Goal: Task Accomplishment & Management: Complete application form

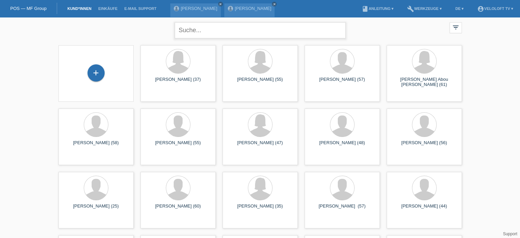
click at [197, 31] on input "text" at bounding box center [260, 30] width 171 height 16
paste input "C164146"
type input "C164146"
drag, startPoint x: 234, startPoint y: 31, endPoint x: 173, endPoint y: 30, distance: 60.9
click at [173, 30] on div "C164146 close filter_list view_module Alle Kund*innen anzeigen star Markierte K…" at bounding box center [260, 29] width 410 height 25
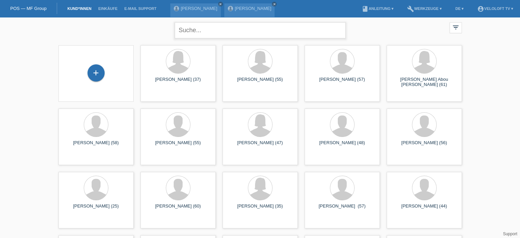
click at [207, 25] on input "text" at bounding box center [260, 30] width 171 height 16
paste input "[PERSON_NAME]"
type input "[PERSON_NAME]"
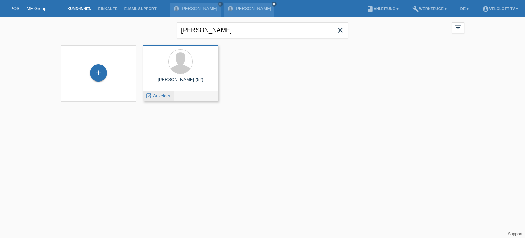
click at [164, 95] on span "Anzeigen" at bounding box center [162, 95] width 18 height 5
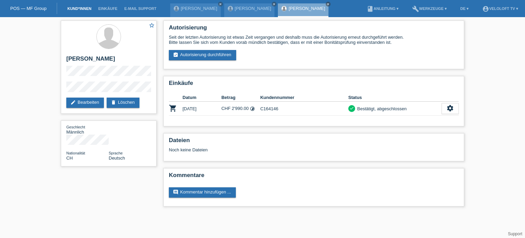
click at [74, 10] on link "Kund*innen" at bounding box center [79, 8] width 31 height 4
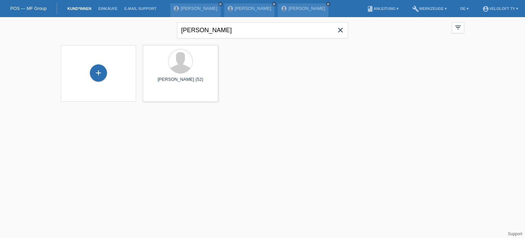
click at [340, 29] on icon "close" at bounding box center [341, 30] width 8 height 8
click at [248, 29] on input "text" at bounding box center [262, 30] width 171 height 16
paste input "[PERSON_NAME]"
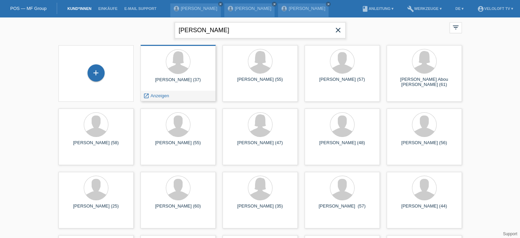
type input "[PERSON_NAME]"
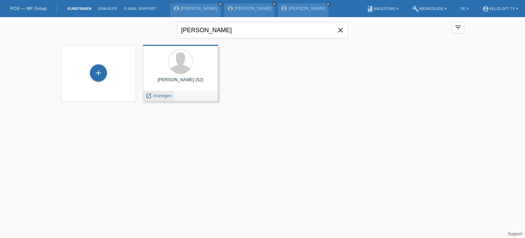
click at [161, 97] on span "Anzeigen" at bounding box center [162, 95] width 18 height 5
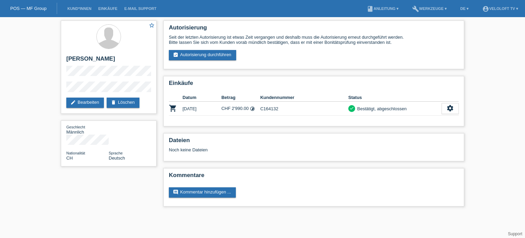
click at [161, 97] on div "Autorisierung Seit der letzten Autorisierung ist etwas Zeit vergangen und desha…" at bounding box center [314, 115] width 308 height 196
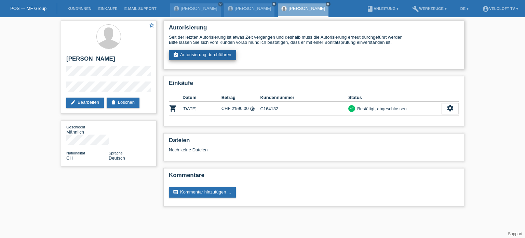
click at [201, 55] on link "assignment_turned_in Autorisierung durchführen" at bounding box center [202, 55] width 67 height 10
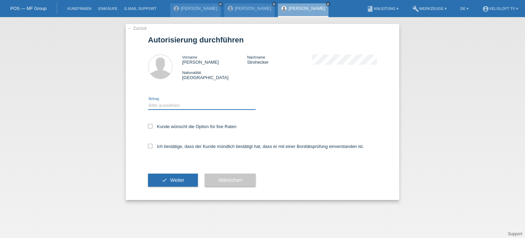
click at [165, 104] on select "Bitte auswählen CHF 1.00 - CHF 499.00 CHF 500.00 - CHF 1'999.00 CHF 2'000.00 - …" at bounding box center [202, 105] width 108 height 8
select select "3"
click at [148, 101] on select "Bitte auswählen CHF 1.00 - CHF 499.00 CHF 500.00 - CHF 1'999.00 CHF 2'000.00 - …" at bounding box center [202, 105] width 108 height 8
drag, startPoint x: 148, startPoint y: 126, endPoint x: 151, endPoint y: 131, distance: 5.8
click at [148, 126] on icon at bounding box center [150, 126] width 4 height 4
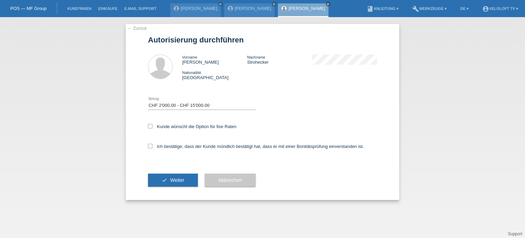
click at [148, 126] on input "Kunde wünscht die Option für fixe Raten" at bounding box center [150, 126] width 4 height 4
checkbox input "true"
click at [149, 145] on icon at bounding box center [150, 146] width 4 height 4
click at [149, 145] on input "Ich bestätige, dass der Kunde mündlich bestätigt hat, dass er mit einer Bonität…" at bounding box center [150, 146] width 4 height 4
checkbox input "true"
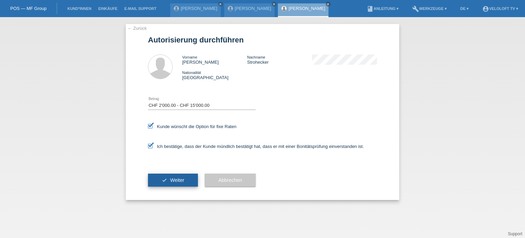
click at [173, 180] on span "Weiter" at bounding box center [177, 179] width 14 height 5
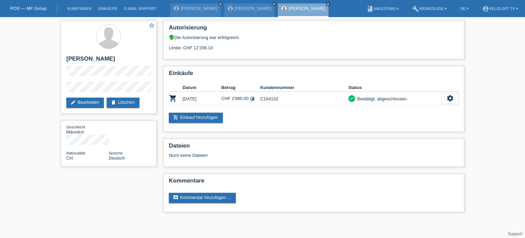
click at [35, 60] on div "star_border [PERSON_NAME] edit Bearbeiten delete Löschen Geschlecht Männlich Na…" at bounding box center [262, 117] width 525 height 201
click at [199, 10] on link "[PERSON_NAME]" at bounding box center [199, 8] width 37 height 5
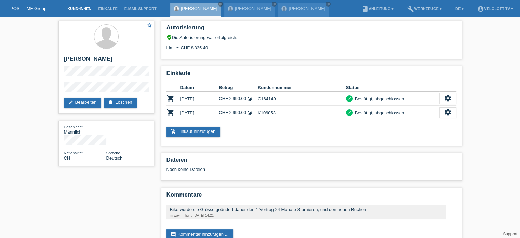
click at [81, 9] on link "Kund*innen" at bounding box center [79, 8] width 31 height 4
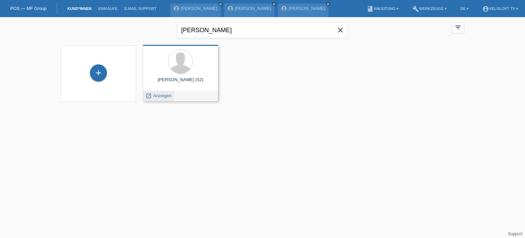
click at [166, 97] on span "Anzeigen" at bounding box center [162, 95] width 18 height 5
